Goal: Information Seeking & Learning: Learn about a topic

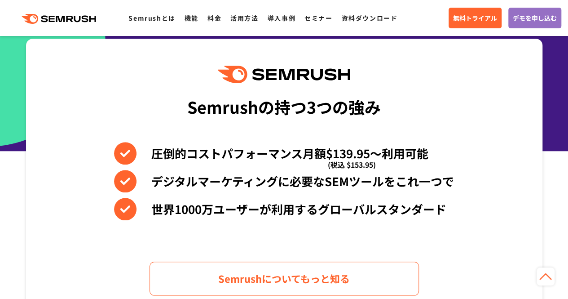
scroll to position [350, 0]
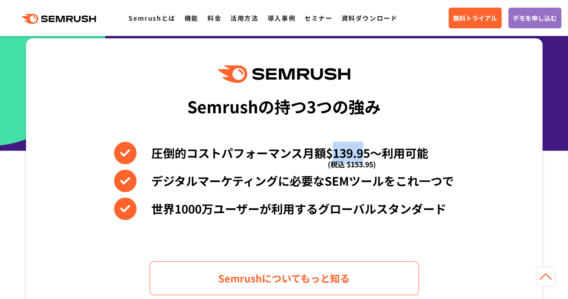
drag, startPoint x: 331, startPoint y: 149, endPoint x: 364, endPoint y: 149, distance: 32.8
click at [364, 149] on li "圧倒的コストパフォーマンス月額$139.95〜利用可能 (税込 $153.95)" at bounding box center [284, 152] width 340 height 22
click at [356, 179] on li "デジタルマーケティングに必要なSEMツールをこれ一つで" at bounding box center [284, 180] width 340 height 22
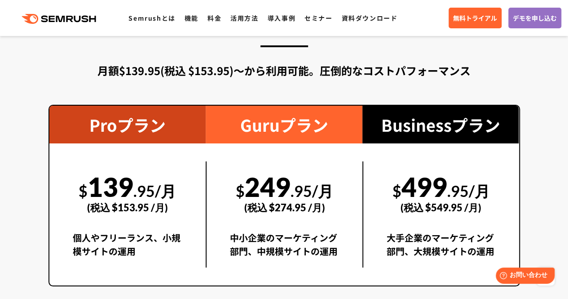
scroll to position [1593, 0]
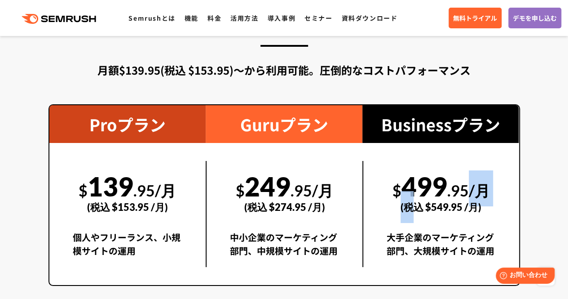
drag, startPoint x: 413, startPoint y: 193, endPoint x: 466, endPoint y: 182, distance: 54.1
click at [466, 182] on div "$ 499 .95/月 (税込 $549.95 /月)" at bounding box center [441, 192] width 109 height 62
click at [411, 186] on div "$ 499 .95/月 (税込 $549.95 /月)" at bounding box center [441, 192] width 109 height 62
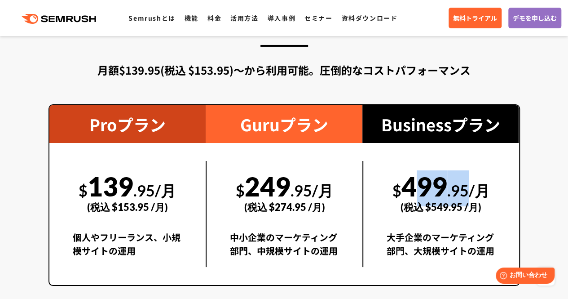
click at [412, 185] on div "$ 499 .95/月 (税込 $549.95 /月)" at bounding box center [441, 192] width 109 height 62
click at [271, 192] on div "(税込 $274.95 /月)" at bounding box center [284, 207] width 109 height 32
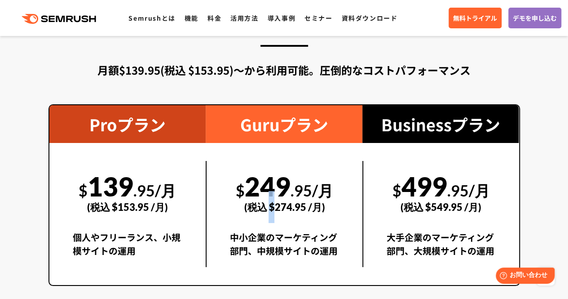
click at [271, 192] on div "(税込 $274.95 /月)" at bounding box center [284, 207] width 109 height 32
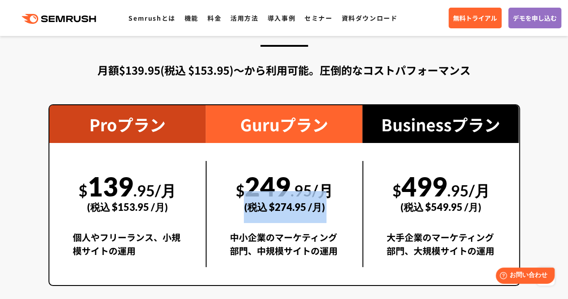
click at [271, 192] on div "(税込 $274.95 /月)" at bounding box center [284, 207] width 109 height 32
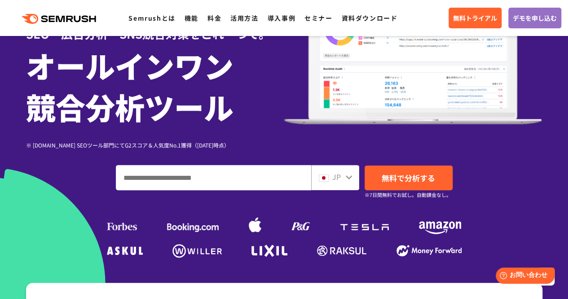
scroll to position [0, 0]
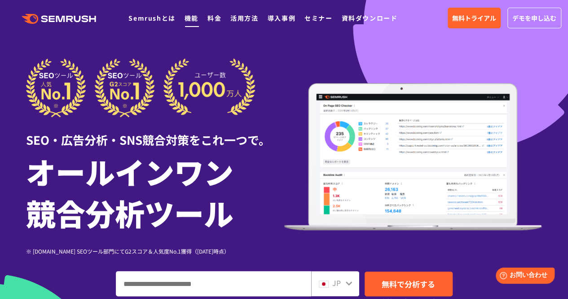
click at [191, 20] on link "機能" at bounding box center [192, 17] width 14 height 9
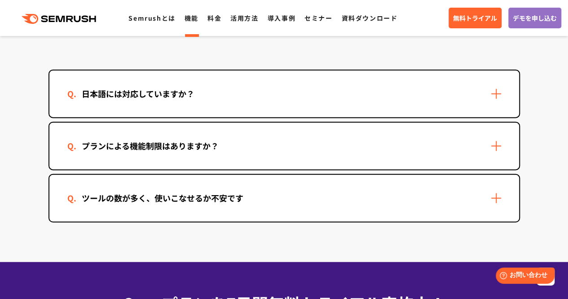
scroll to position [2711, 0]
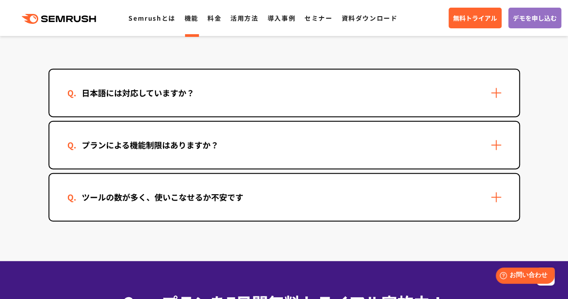
click at [289, 98] on div "日本語には対応していますか？" at bounding box center [284, 93] width 470 height 47
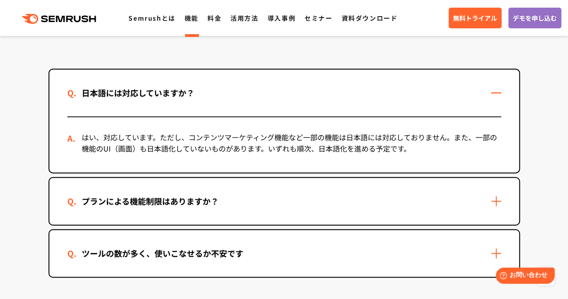
click at [269, 217] on div "プランによる機能制限はありますか？" at bounding box center [284, 201] width 470 height 47
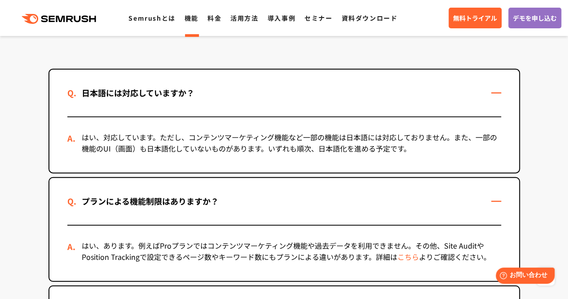
scroll to position [2848, 0]
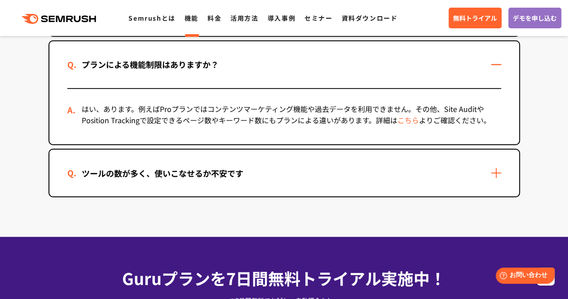
click at [247, 172] on div "ツールの数が多く、使いこなせるか不安です" at bounding box center [162, 173] width 190 height 13
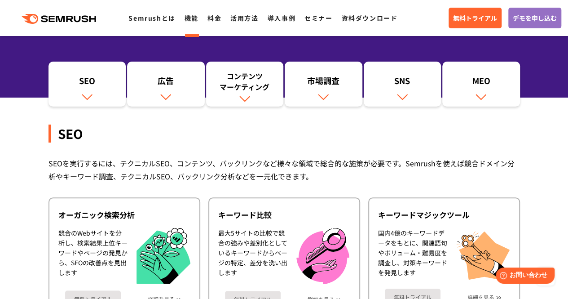
scroll to position [0, 0]
